Goal: Transaction & Acquisition: Purchase product/service

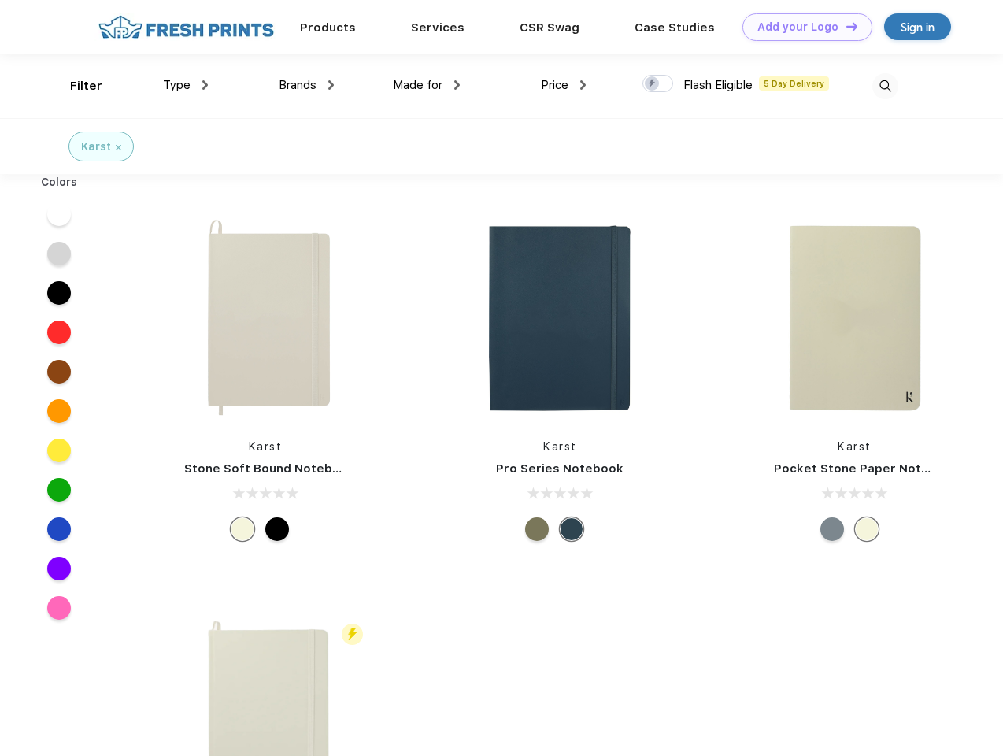
click at [802, 27] on link "Add your Logo Design Tool" at bounding box center [808, 27] width 130 height 28
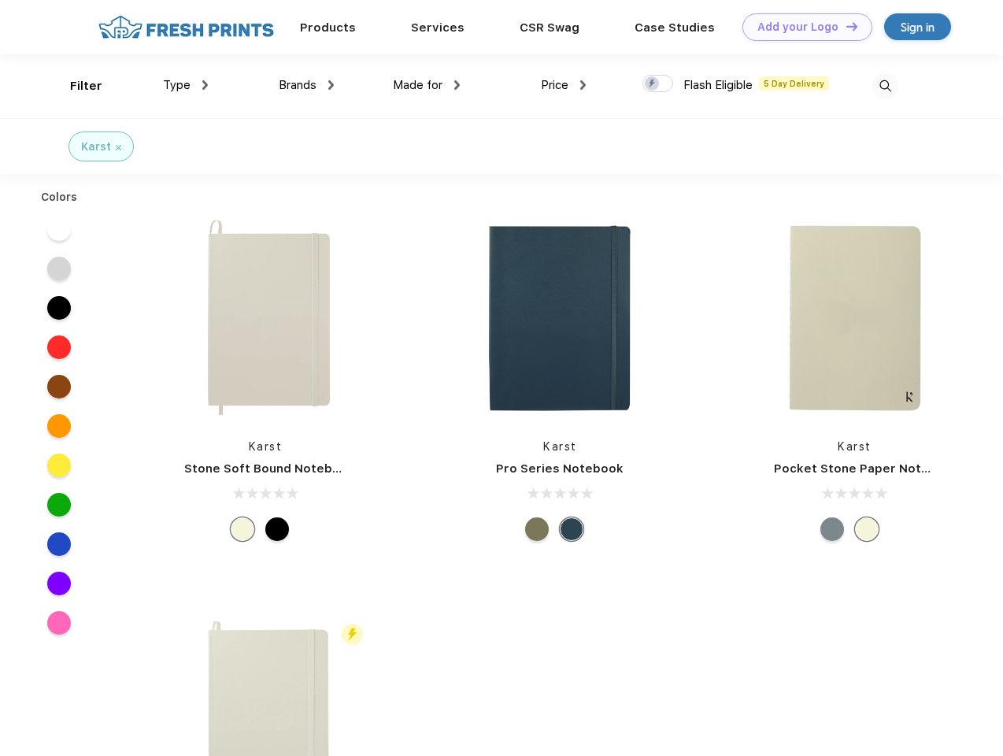
click at [0, 0] on div "Design Tool" at bounding box center [0, 0] width 0 height 0
click at [845, 26] on link "Add your Logo Design Tool" at bounding box center [808, 27] width 130 height 28
click at [76, 86] on div "Filter" at bounding box center [86, 86] width 32 height 18
click at [186, 85] on span "Type" at bounding box center [177, 85] width 28 height 14
click at [306, 85] on span "Brands" at bounding box center [298, 85] width 38 height 14
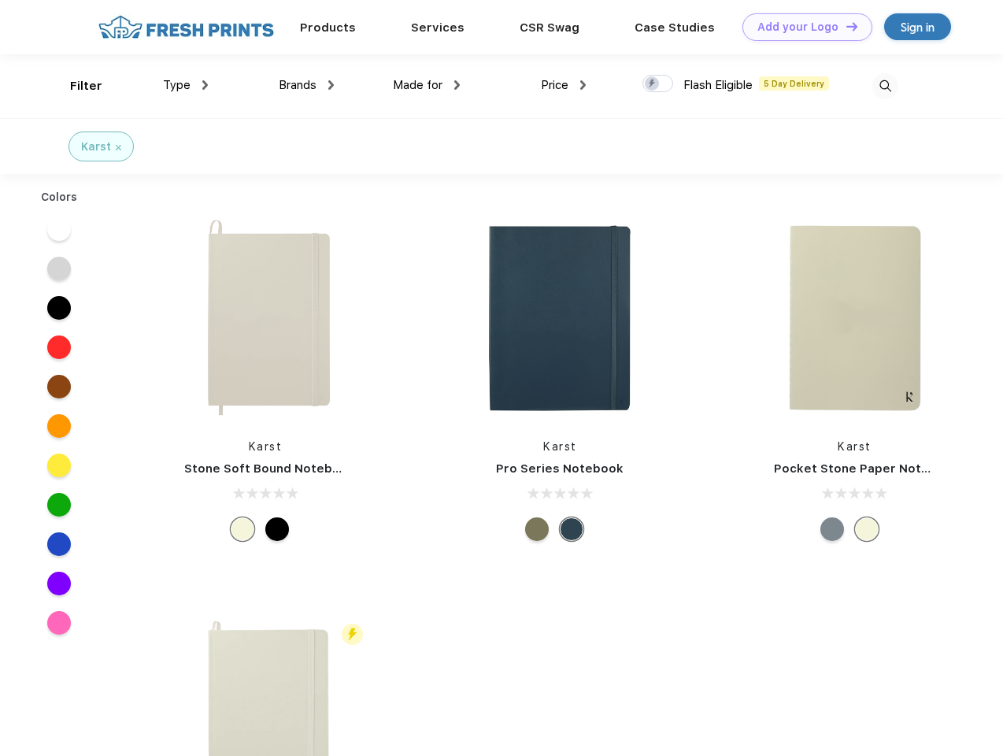
click at [427, 85] on span "Made for" at bounding box center [418, 85] width 50 height 14
click at [564, 85] on span "Price" at bounding box center [555, 85] width 28 height 14
click at [658, 84] on div at bounding box center [658, 83] width 31 height 17
click at [653, 84] on input "checkbox" at bounding box center [648, 79] width 10 height 10
click at [885, 86] on img at bounding box center [886, 86] width 26 height 26
